Goal: Information Seeking & Learning: Learn about a topic

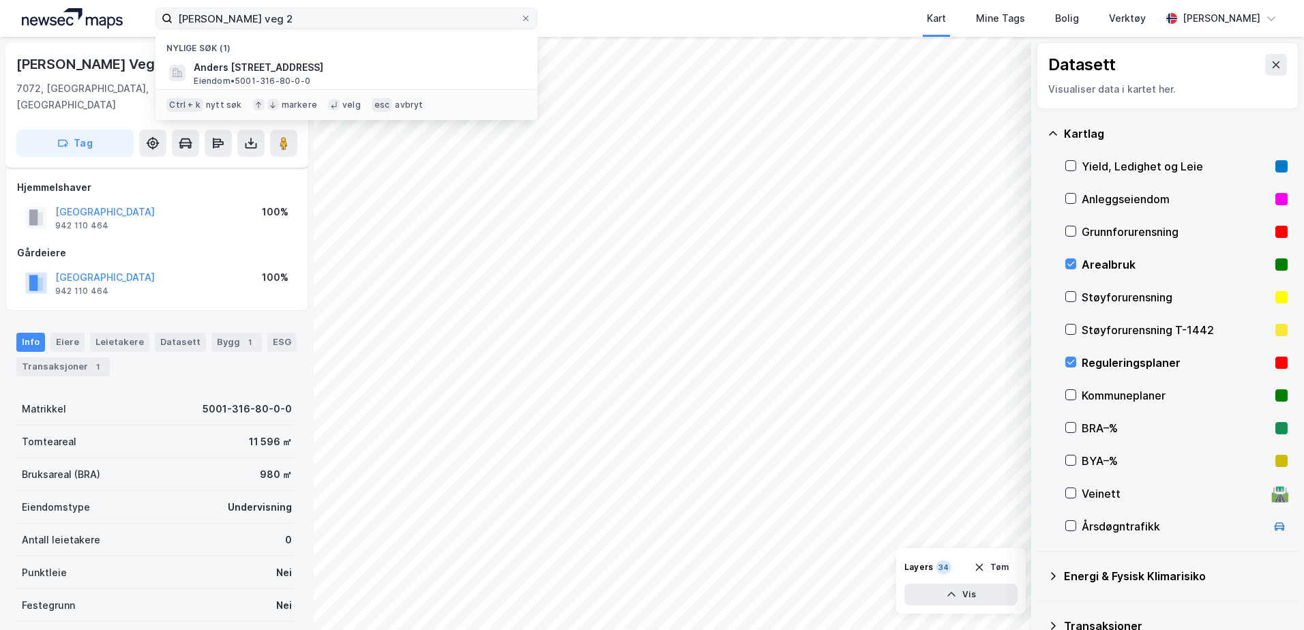
scroll to position [55, 0]
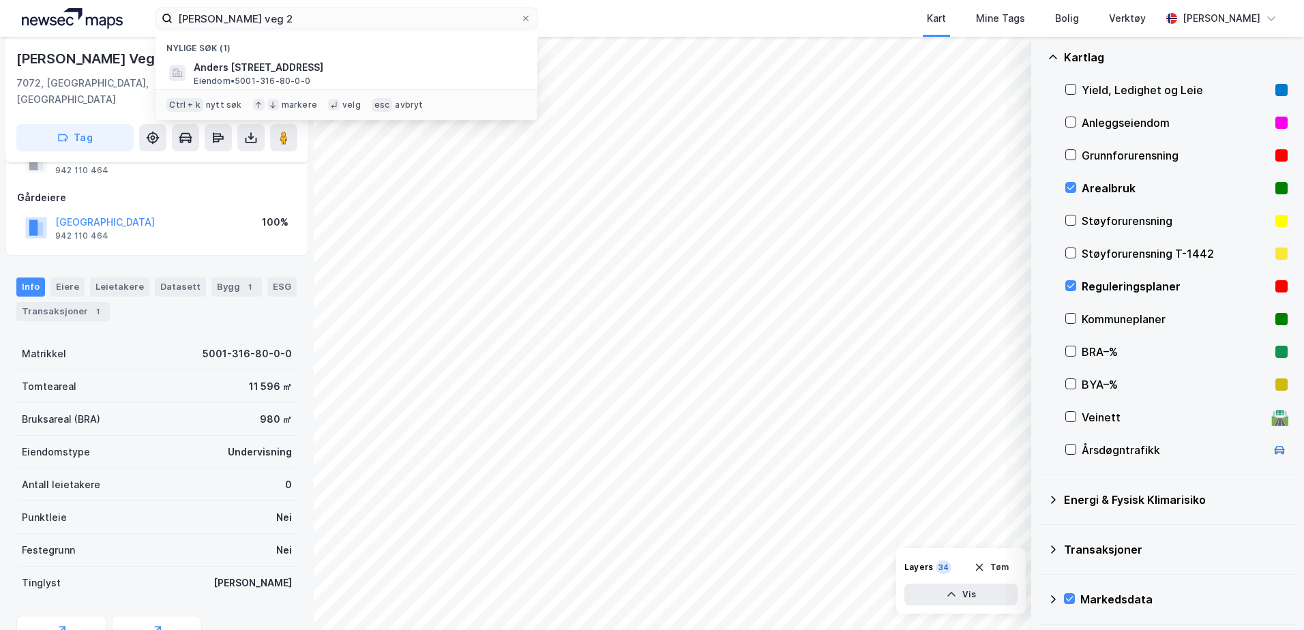
click at [174, 30] on div "[PERSON_NAME] veg 2 Nylige søk (1) [PERSON_NAME] veg 2, 7072, HEIMDAL, [GEOGRAP…" at bounding box center [652, 18] width 1304 height 37
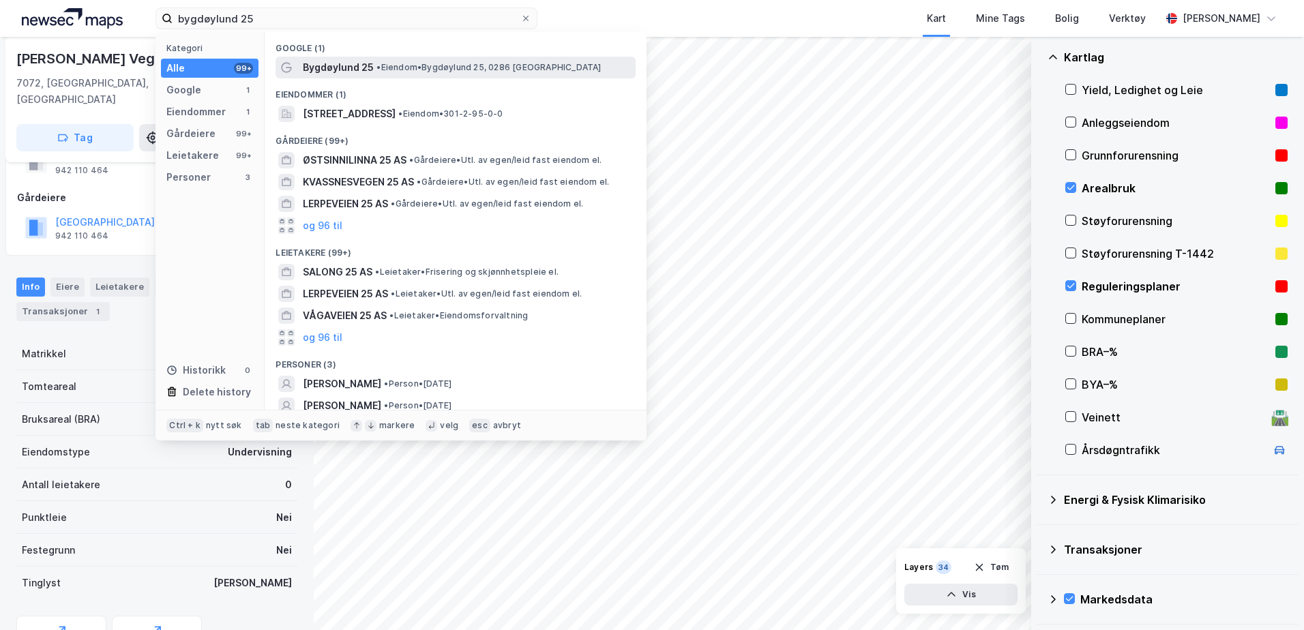
type input "bygdøylund 25"
click at [349, 70] on span "Bygdøylund 25" at bounding box center [338, 67] width 71 height 16
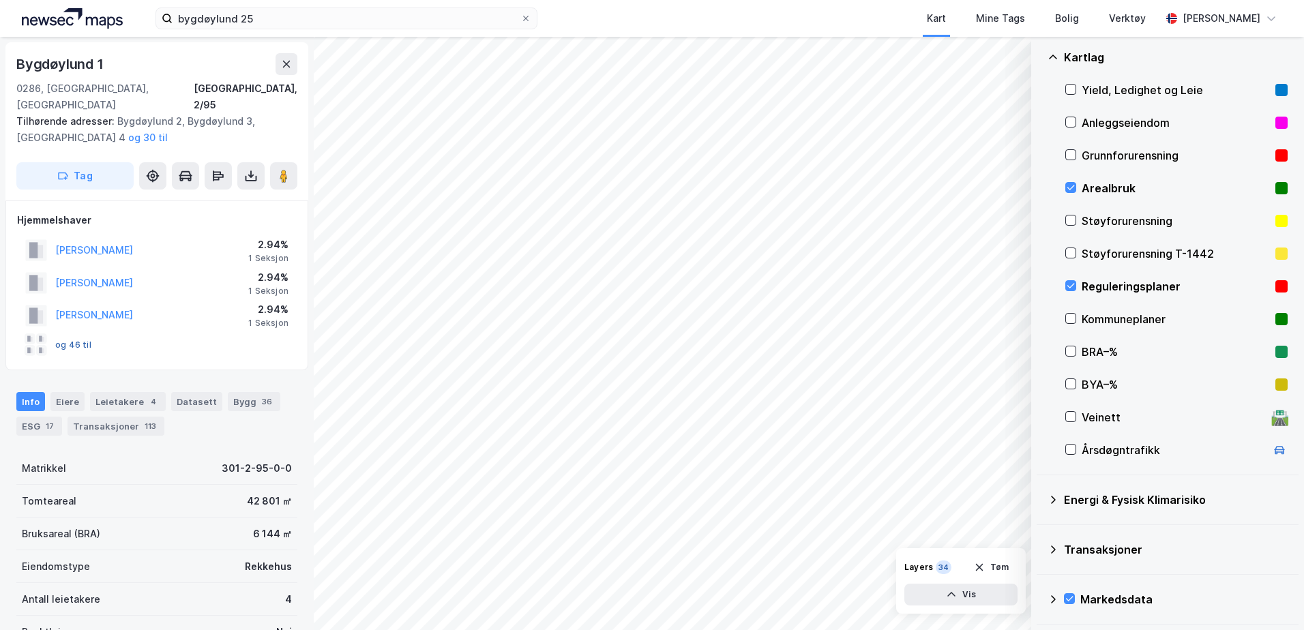
click at [0, 0] on button "og 46 til" at bounding box center [0, 0] width 0 height 0
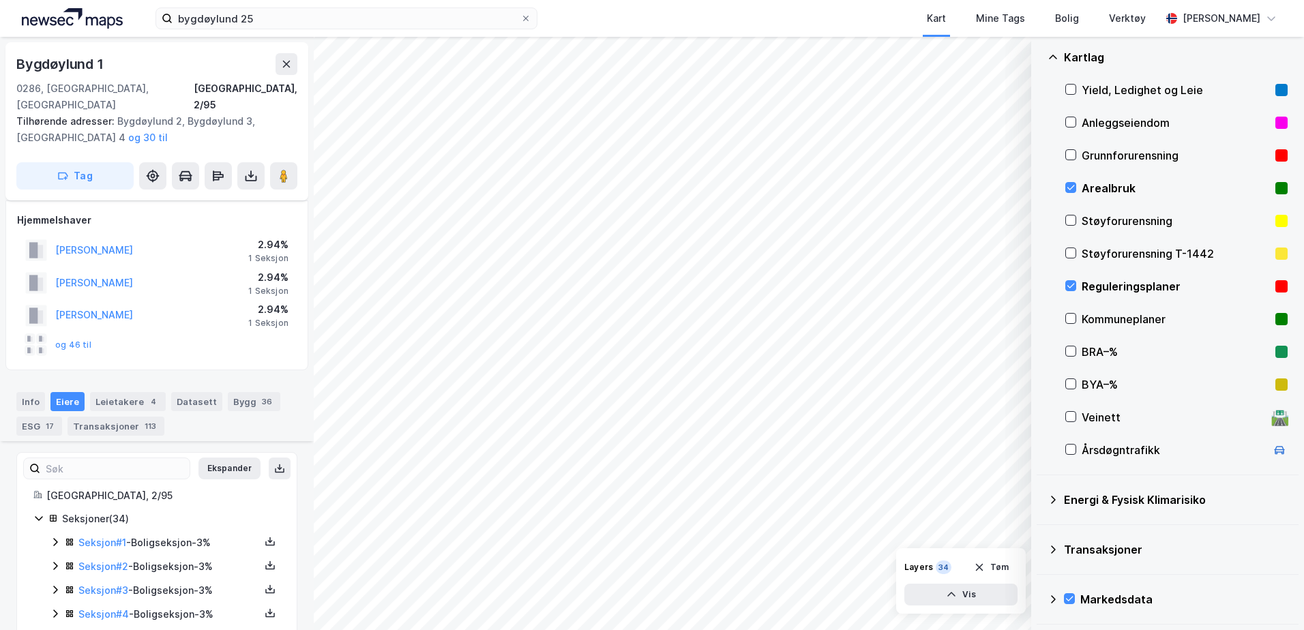
scroll to position [188, 0]
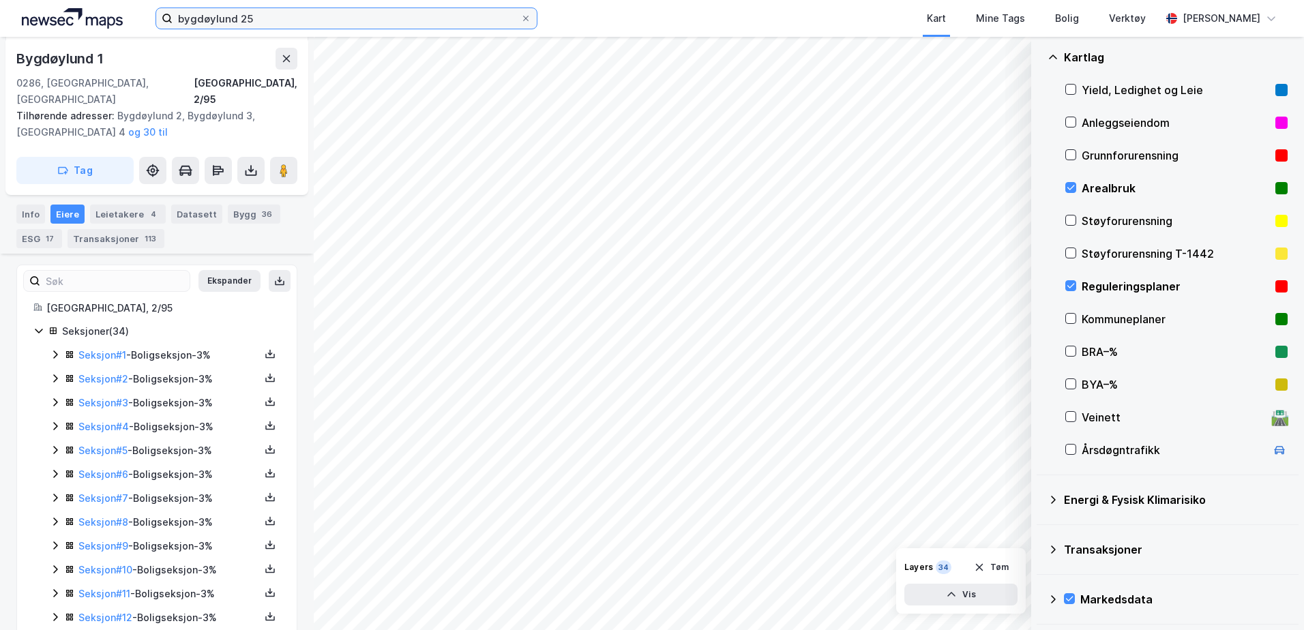
click at [261, 17] on input "bygdøylund 25" at bounding box center [347, 18] width 348 height 20
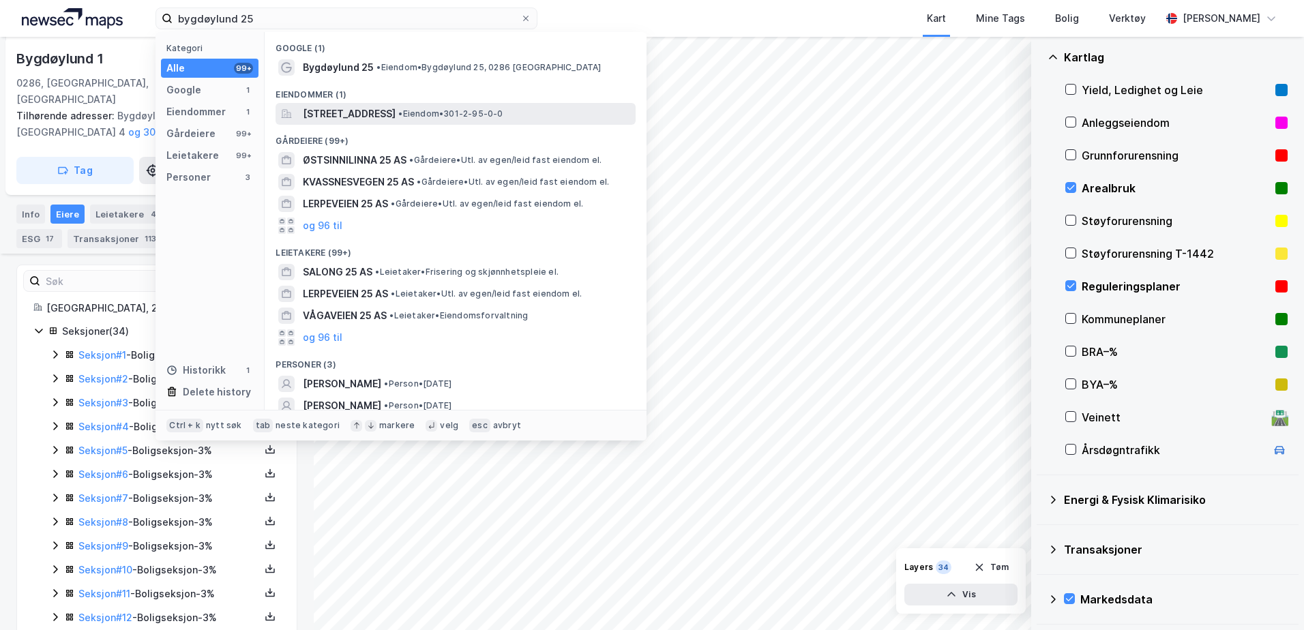
click at [310, 113] on span "[STREET_ADDRESS]" at bounding box center [349, 114] width 93 height 16
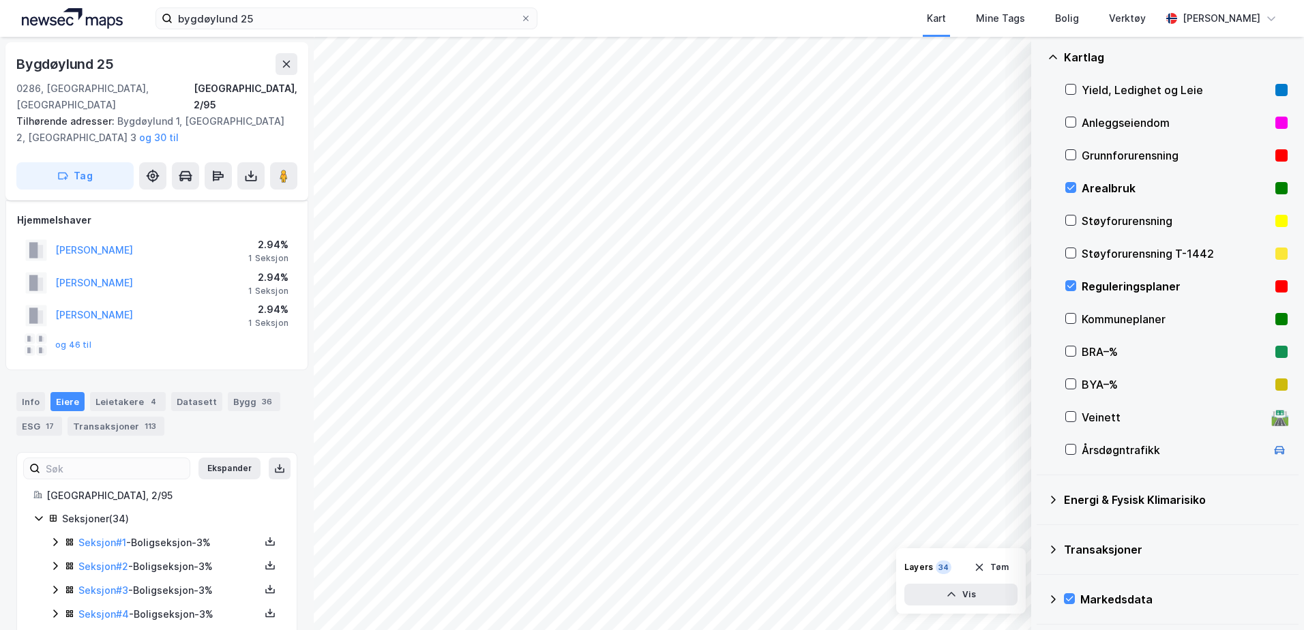
scroll to position [188, 0]
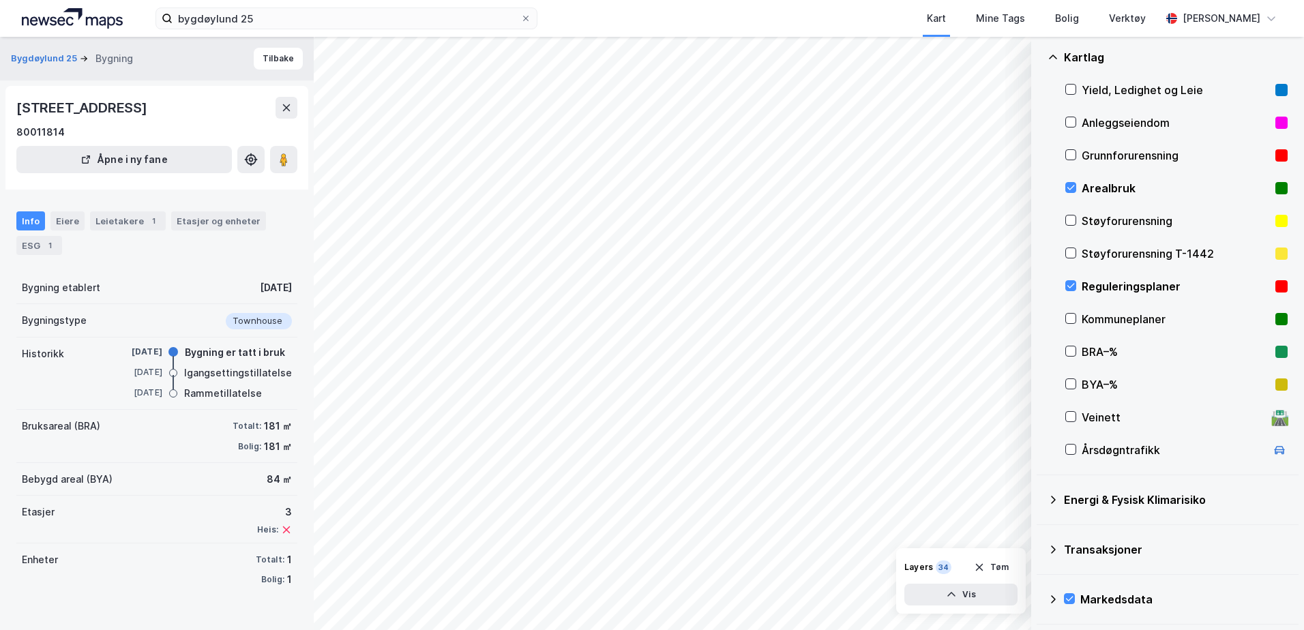
click at [31, 20] on img at bounding box center [72, 18] width 101 height 20
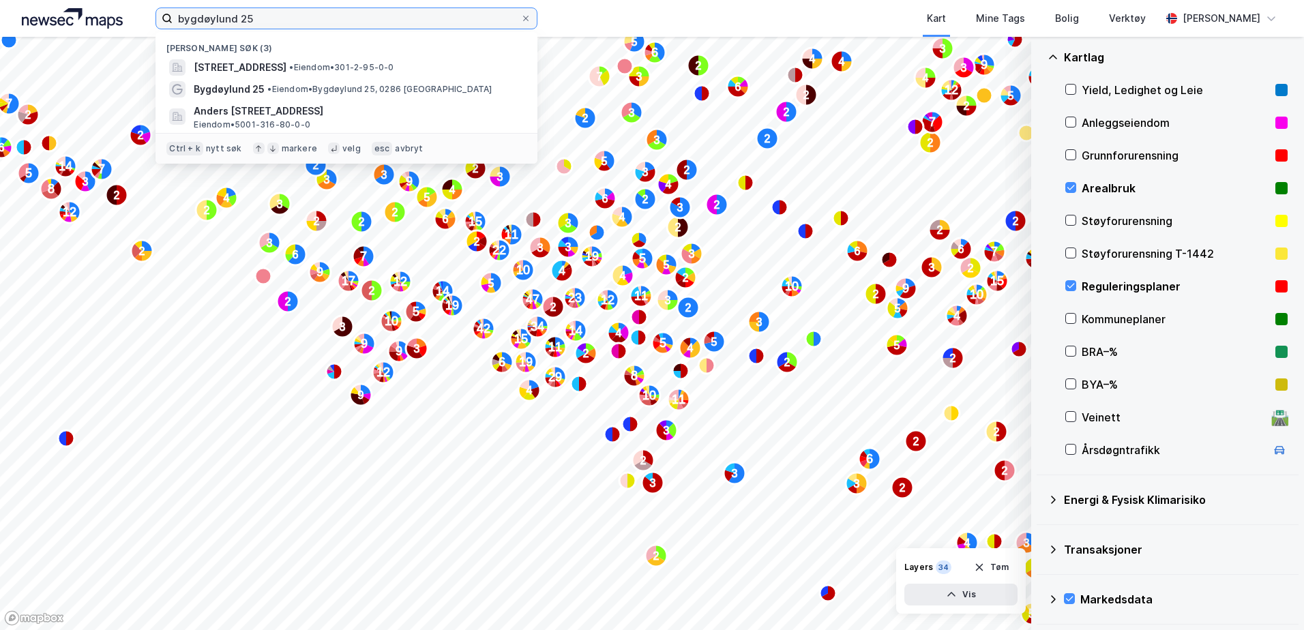
drag, startPoint x: 267, startPoint y: 19, endPoint x: 160, endPoint y: 14, distance: 107.9
click at [160, 14] on label "bygdøylund 25" at bounding box center [347, 19] width 382 height 22
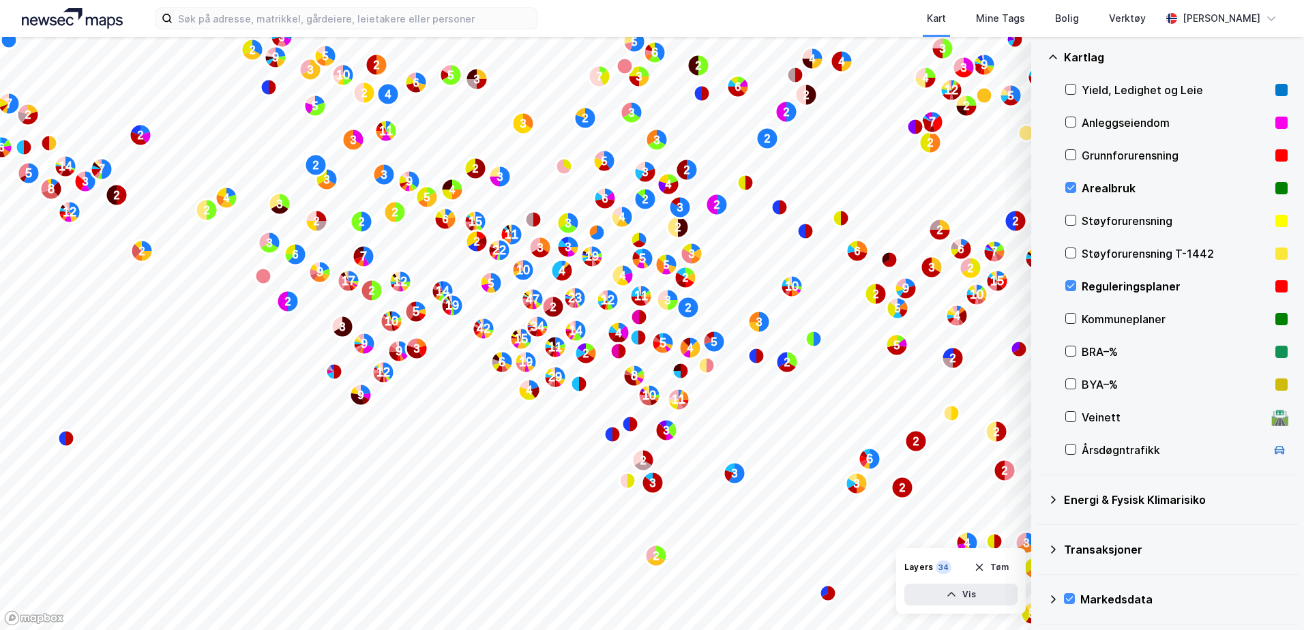
click at [11, 16] on div "Kart Mine Tags Bolig Verktøy [PERSON_NAME]" at bounding box center [652, 18] width 1304 height 37
click at [233, 15] on input at bounding box center [355, 18] width 364 height 20
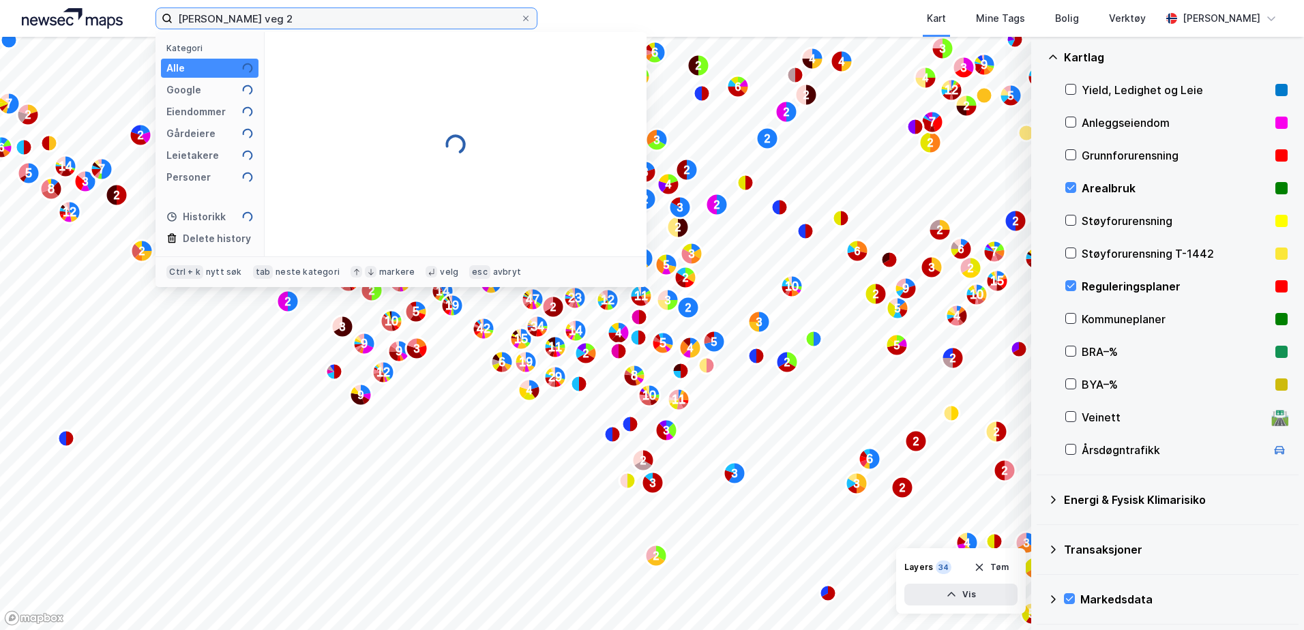
type input "[PERSON_NAME] veg 2"
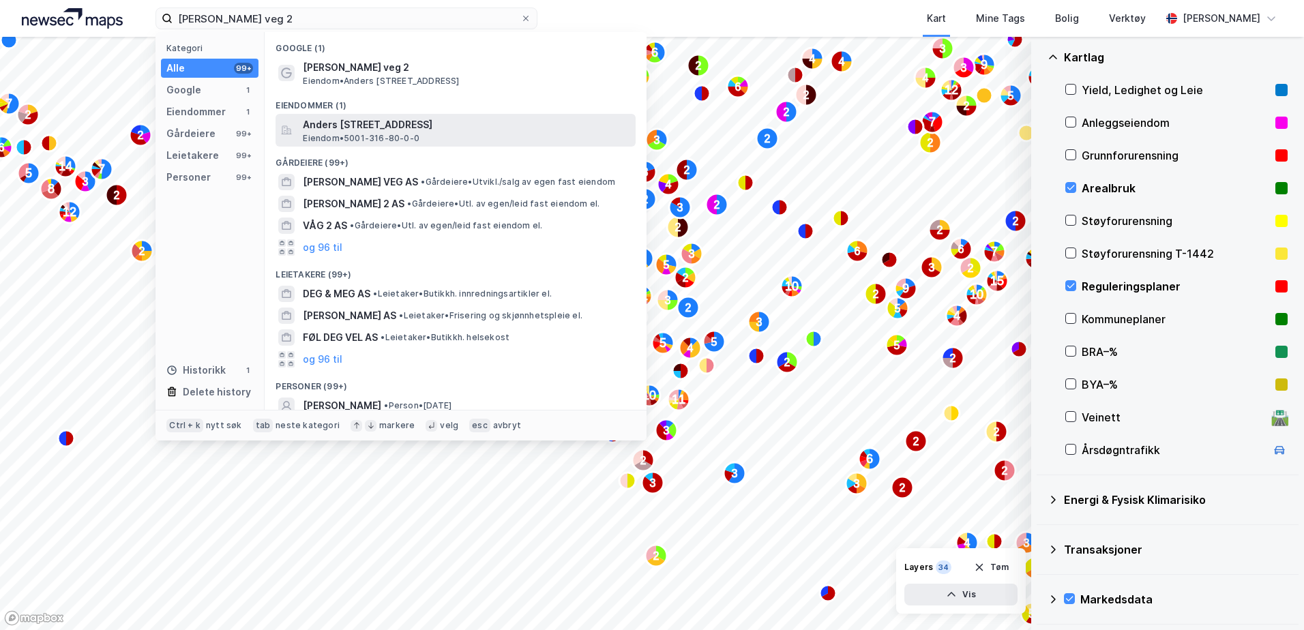
click at [413, 127] on span "Anders [STREET_ADDRESS]" at bounding box center [466, 125] width 327 height 16
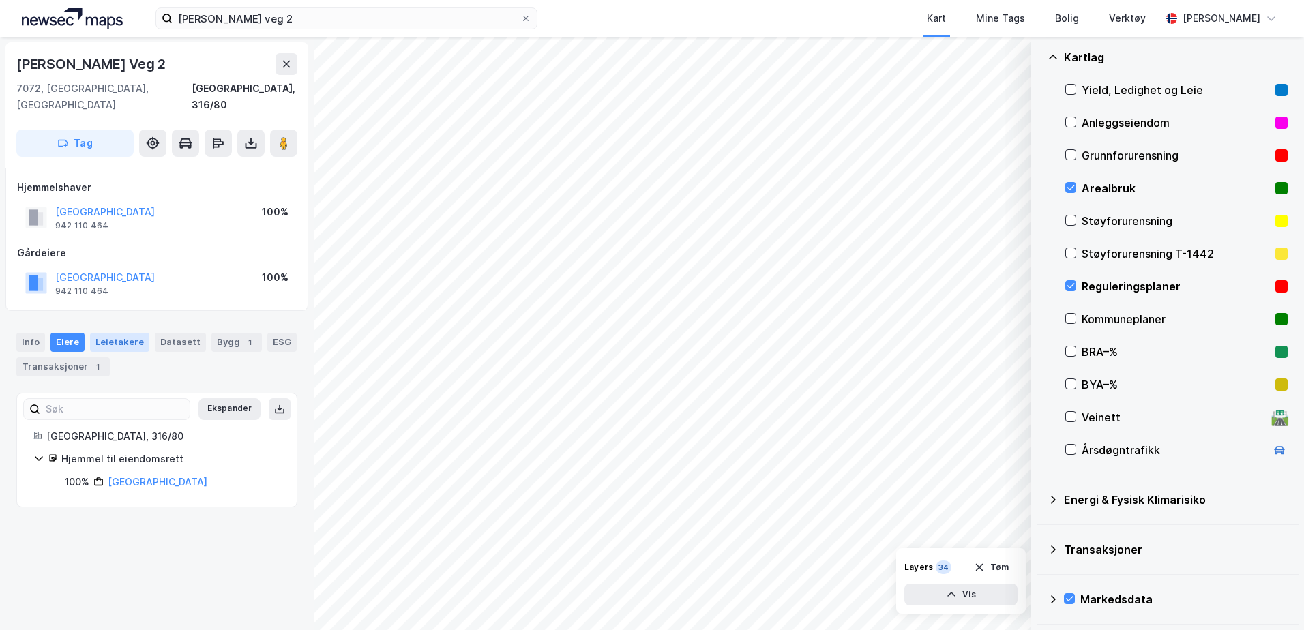
click at [113, 333] on div "Leietakere" at bounding box center [119, 342] width 59 height 19
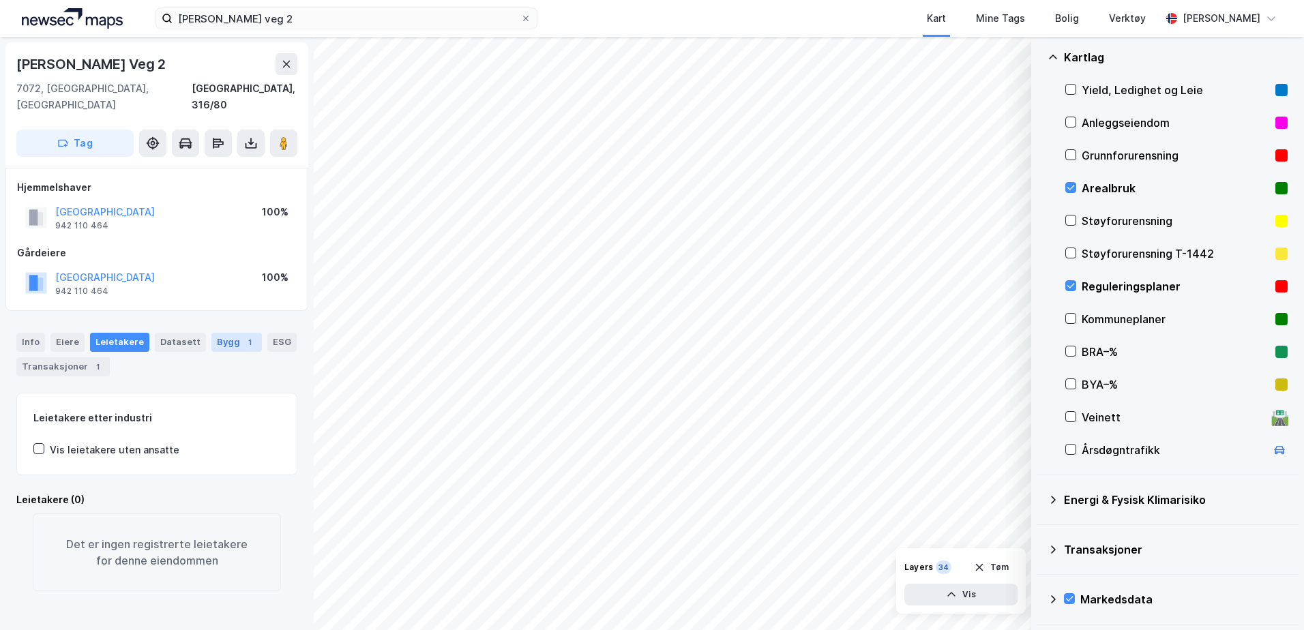
click at [230, 333] on div "Bygg 1" at bounding box center [236, 342] width 50 height 19
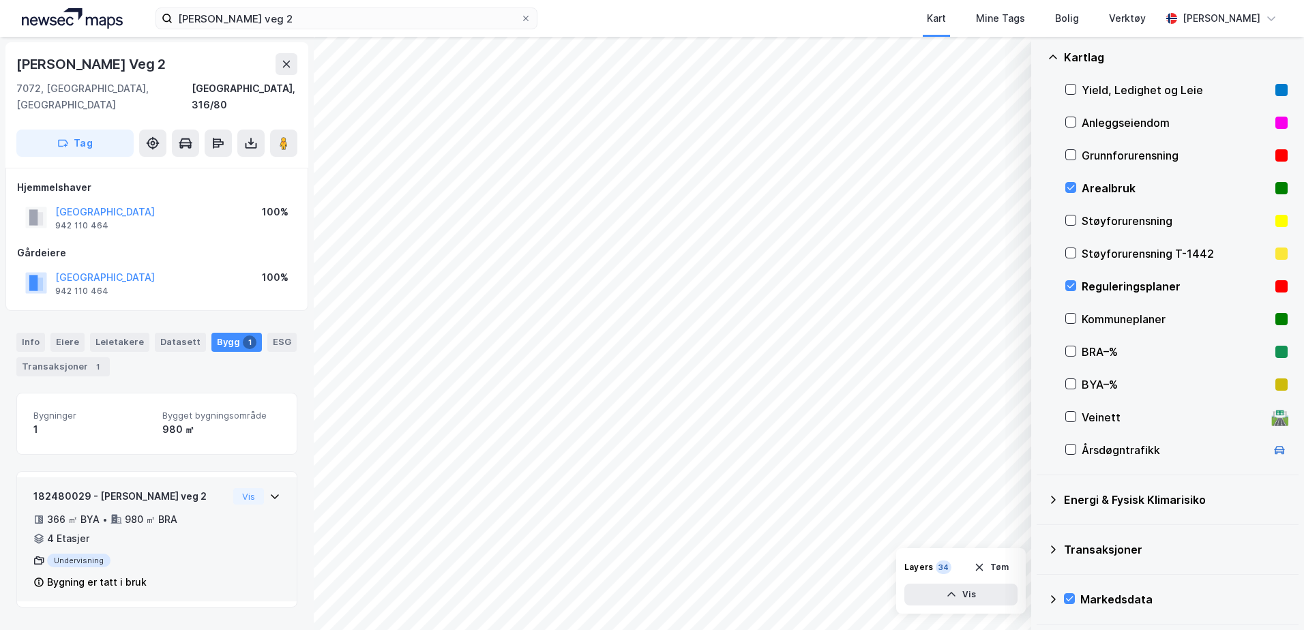
click at [269, 491] on icon at bounding box center [274, 496] width 11 height 11
